Goal: Check status: Check status

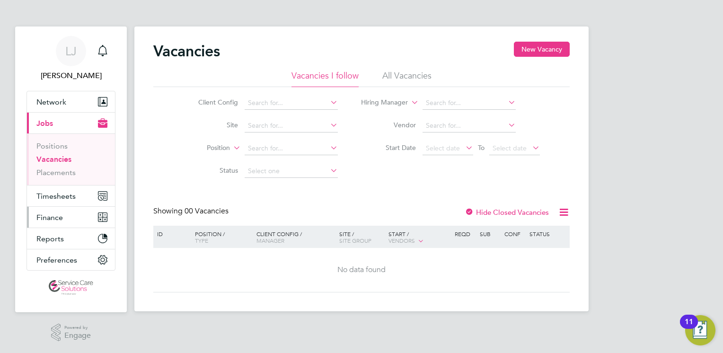
click at [61, 211] on button "Finance" at bounding box center [71, 217] width 88 height 21
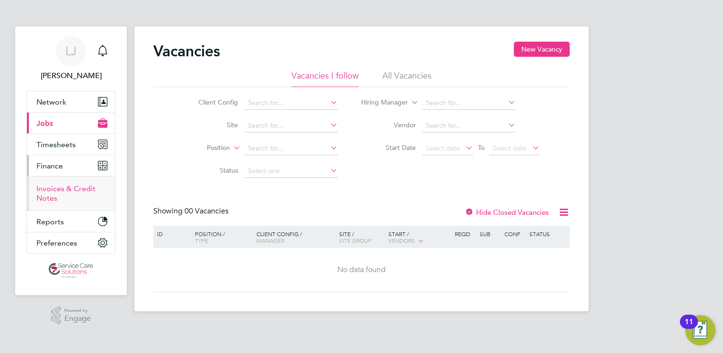
click at [62, 187] on link "Invoices & Credit Notes" at bounding box center [65, 193] width 59 height 18
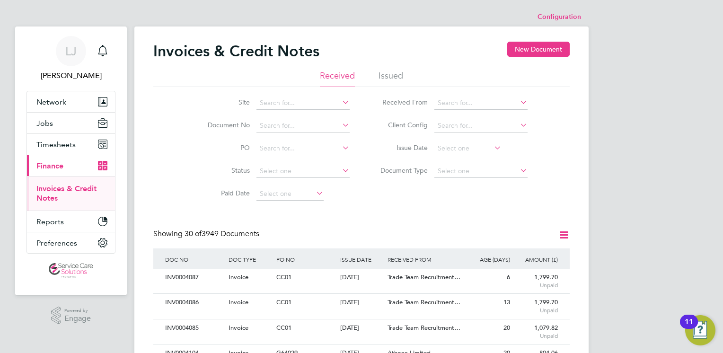
click at [390, 76] on li "Issued" at bounding box center [390, 78] width 25 height 17
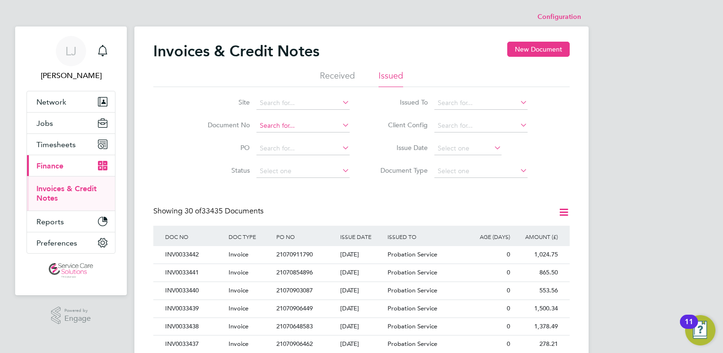
click at [276, 124] on input at bounding box center [302, 125] width 93 height 13
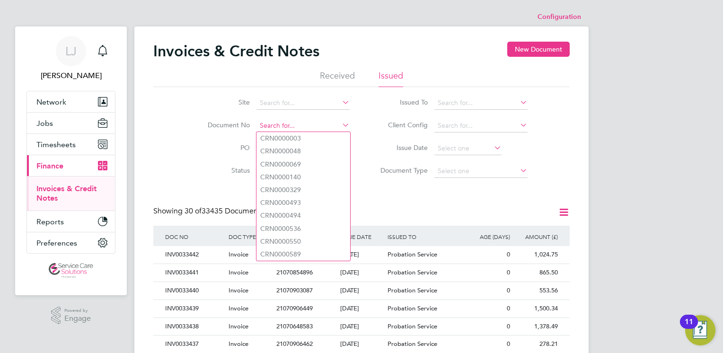
click at [290, 125] on input at bounding box center [302, 125] width 93 height 13
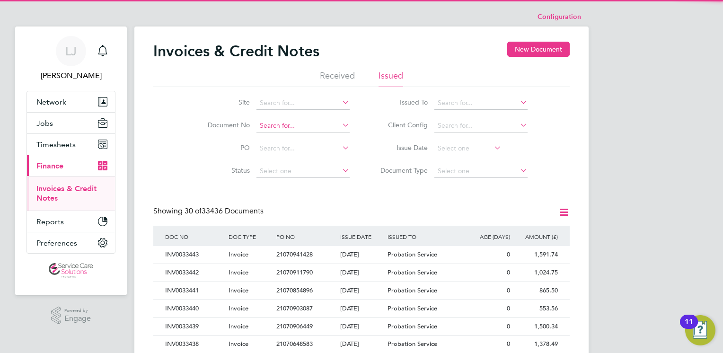
click at [282, 128] on input at bounding box center [302, 125] width 93 height 13
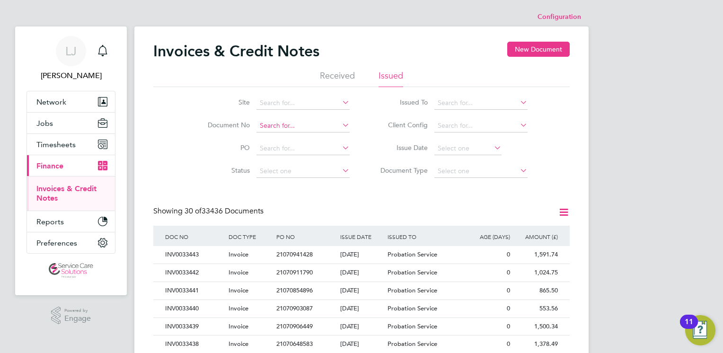
paste input "INV0033172"
type input "INV0033172"
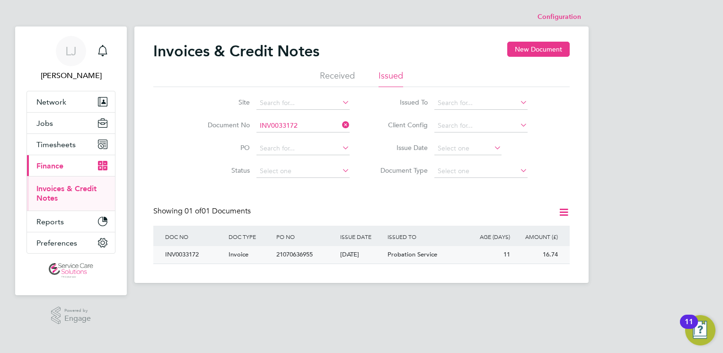
click at [376, 258] on div "[DATE]" at bounding box center [362, 255] width 48 height 18
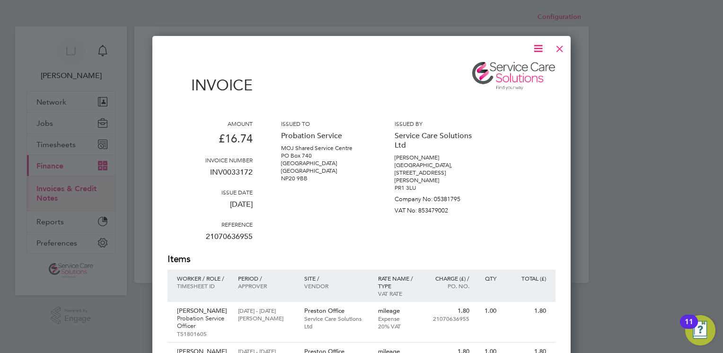
click at [560, 48] on div at bounding box center [559, 46] width 17 height 17
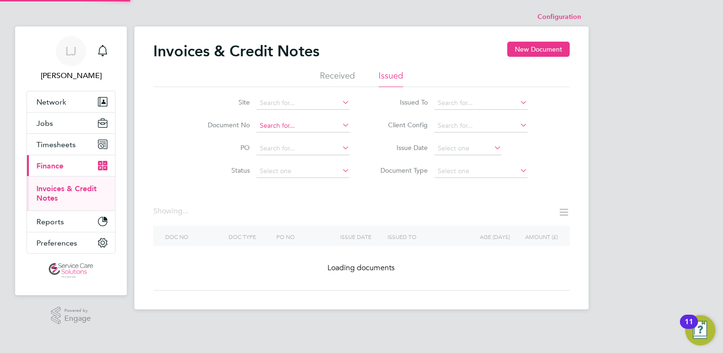
click at [292, 124] on input at bounding box center [302, 125] width 93 height 13
paste input "INV0033173"
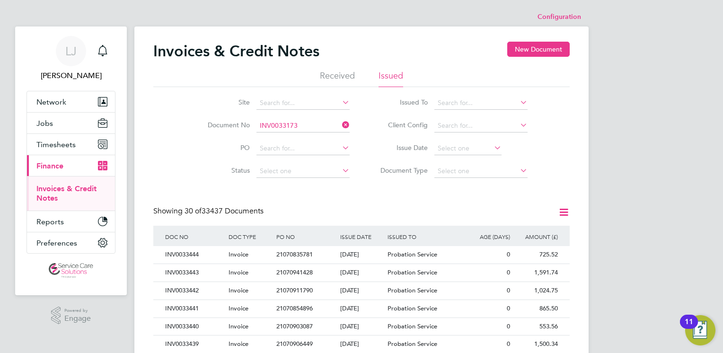
type input "INV0033173"
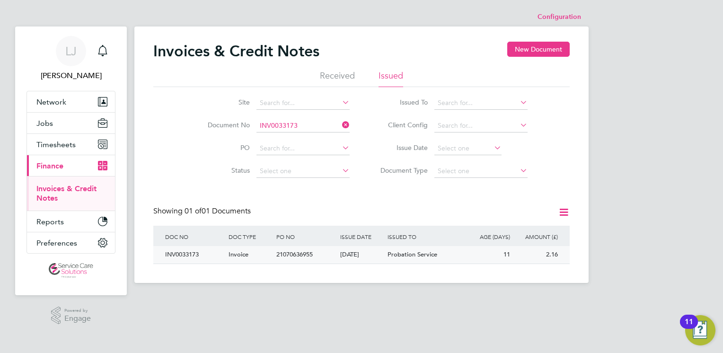
click at [346, 252] on div "[DATE]" at bounding box center [362, 255] width 48 height 18
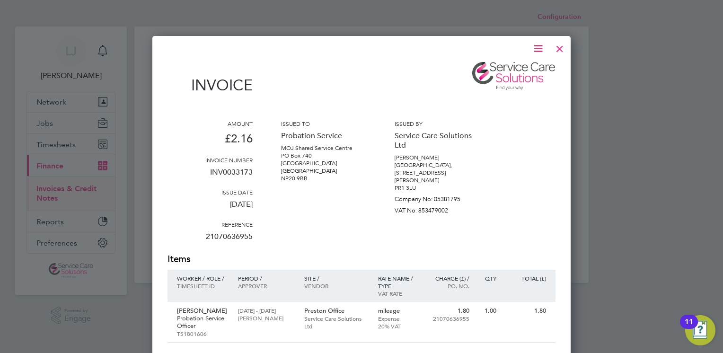
click at [562, 44] on div at bounding box center [559, 46] width 17 height 17
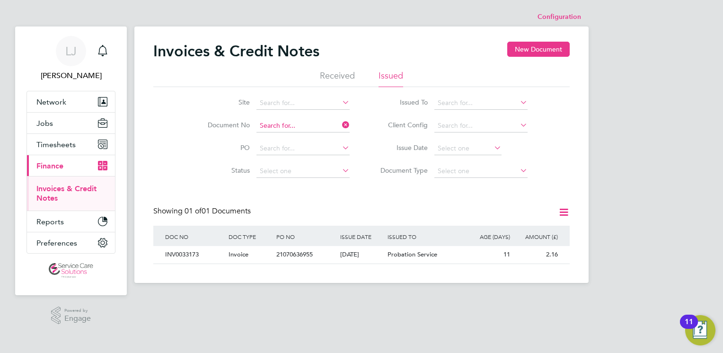
click at [289, 126] on input at bounding box center [302, 125] width 93 height 13
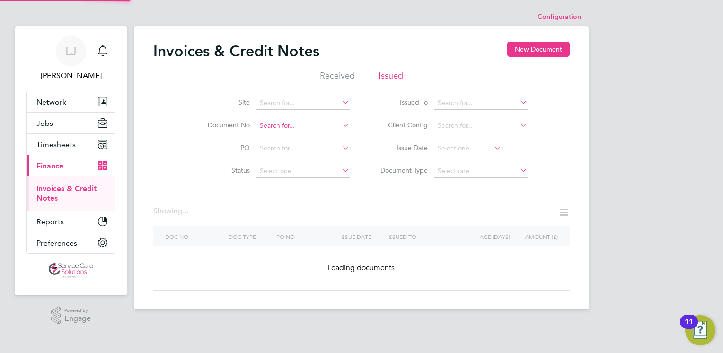
paste input "INV0033281"
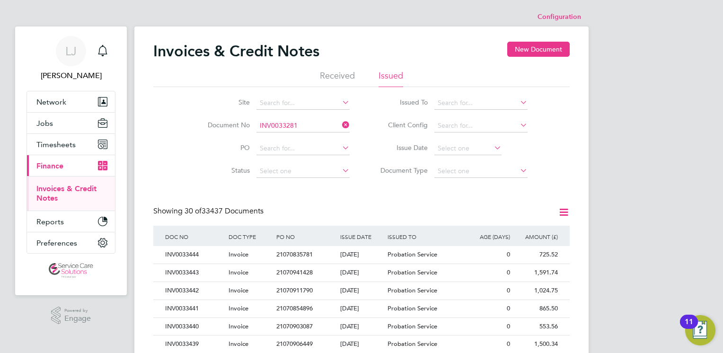
type input "INV0033281"
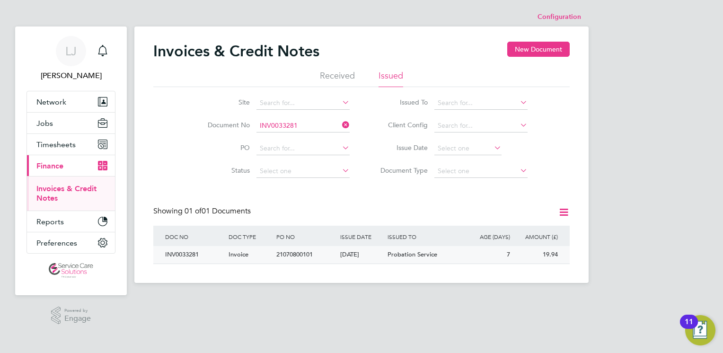
click at [364, 254] on div "[DATE]" at bounding box center [362, 255] width 48 height 18
